Goal: Task Accomplishment & Management: Manage account settings

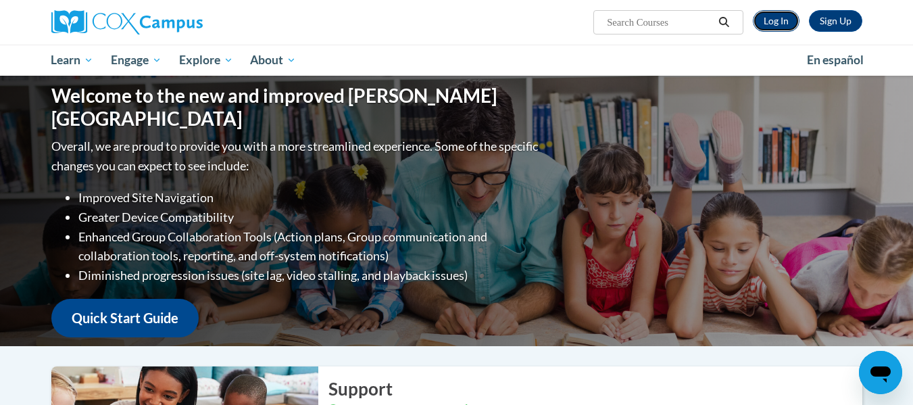
click at [774, 18] on link "Log In" at bounding box center [776, 21] width 47 height 22
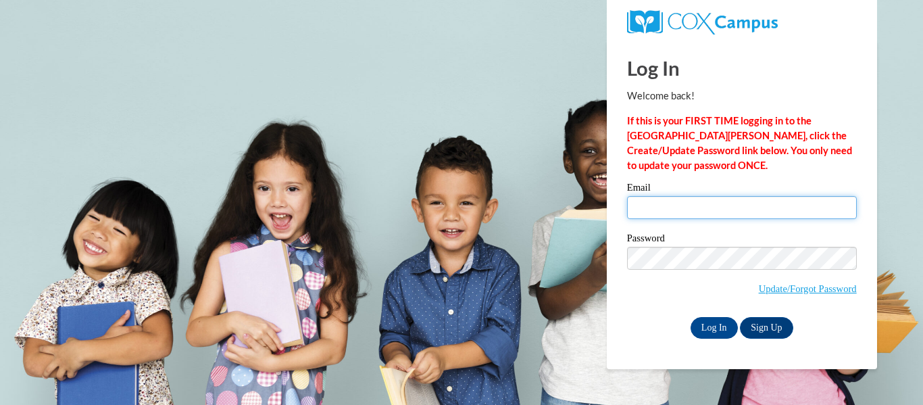
click at [704, 212] on input "Email" at bounding box center [742, 207] width 230 height 23
type input "vallen3@wildcat.fvsu.edu"
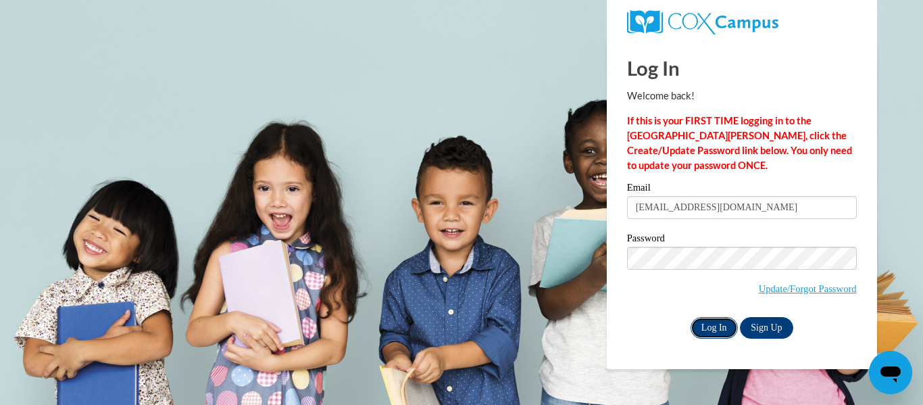
click at [717, 326] on input "Log In" at bounding box center [714, 328] width 47 height 22
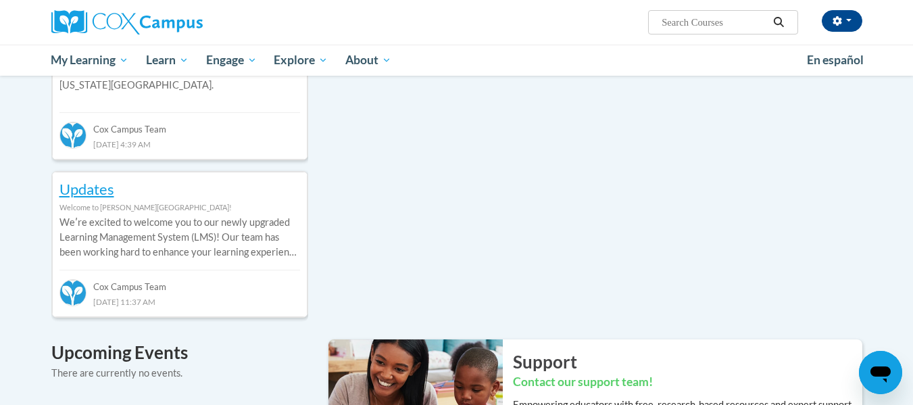
scroll to position [353, 0]
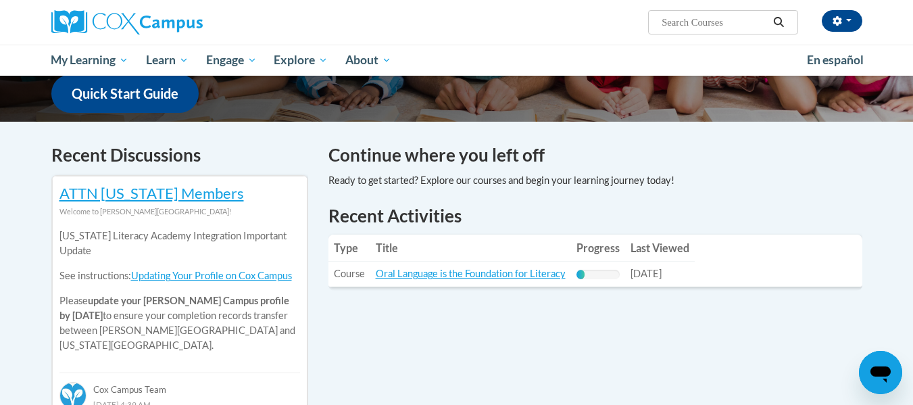
drag, startPoint x: 614, startPoint y: 135, endPoint x: 602, endPoint y: 141, distance: 14.2
drag, startPoint x: 595, startPoint y: 147, endPoint x: 580, endPoint y: 151, distance: 16.1
click at [588, 152] on h4 "Continue where you left off" at bounding box center [596, 155] width 534 height 26
